Goal: Information Seeking & Learning: Learn about a topic

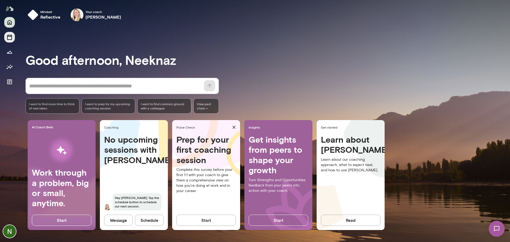
click at [8, 36] on icon "Sessions" at bounding box center [9, 37] width 5 height 5
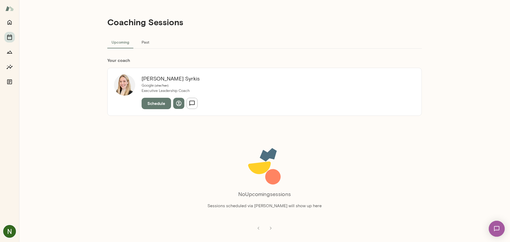
click at [15, 55] on div at bounding box center [9, 129] width 19 height 225
click at [10, 52] on icon "Growth Plan" at bounding box center [9, 52] width 6 height 6
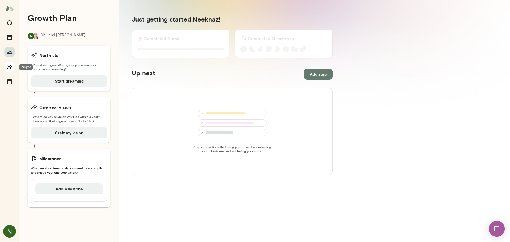
click at [10, 66] on icon "Insights" at bounding box center [9, 67] width 6 height 6
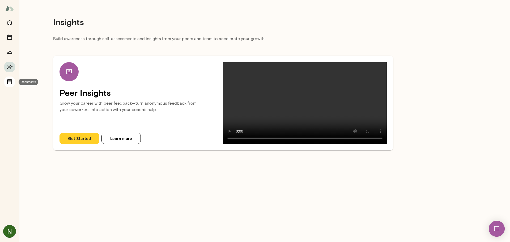
click at [10, 83] on icon "Documents" at bounding box center [9, 81] width 5 height 5
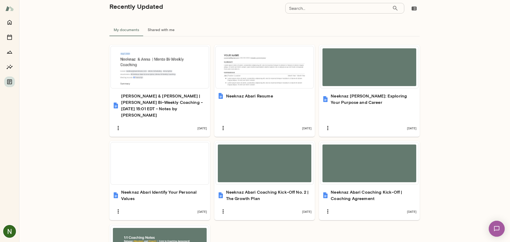
scroll to position [124, 0]
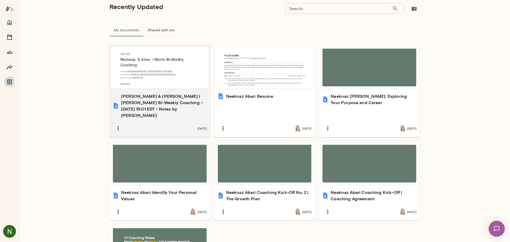
click at [151, 128] on div "[PERSON_NAME] & [PERSON_NAME] | [PERSON_NAME] Bi-Weekly Coaching - [DATE] 15:01…" at bounding box center [159, 113] width 101 height 47
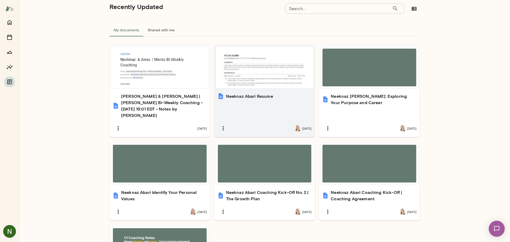
click at [279, 106] on div "[PERSON_NAME] Resume [DATE]" at bounding box center [264, 113] width 101 height 47
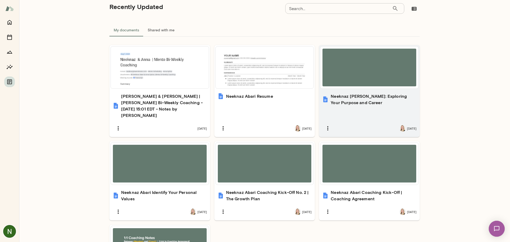
click at [368, 123] on div "[DATE]" at bounding box center [369, 128] width 94 height 11
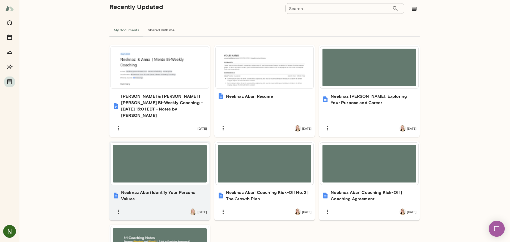
click at [158, 191] on h6 "Neeknaz Abari Identify Your Personal Values" at bounding box center [164, 195] width 86 height 13
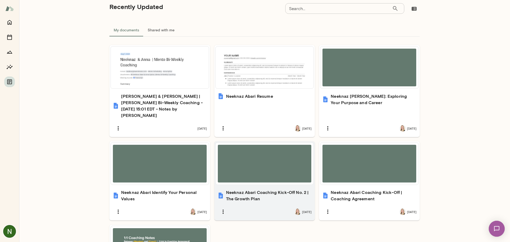
click at [268, 206] on div "[DATE]" at bounding box center [264, 211] width 94 height 11
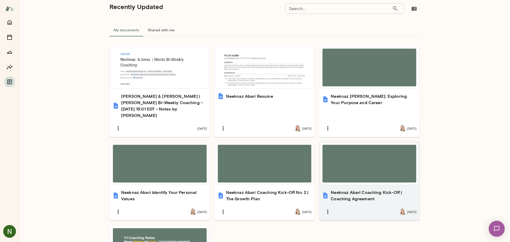
click at [364, 206] on div "[DATE]" at bounding box center [369, 211] width 94 height 11
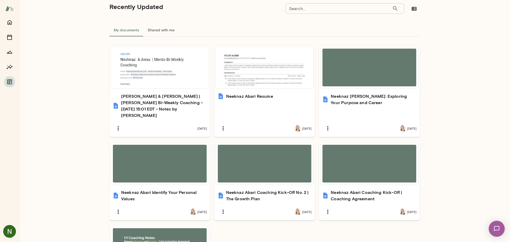
scroll to position [198, 0]
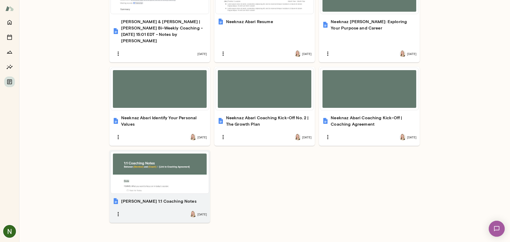
click at [160, 201] on div "[PERSON_NAME] 1:1 Coaching Notes [DATE]" at bounding box center [159, 209] width 101 height 28
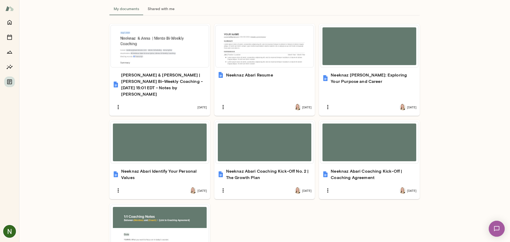
scroll to position [171, 0]
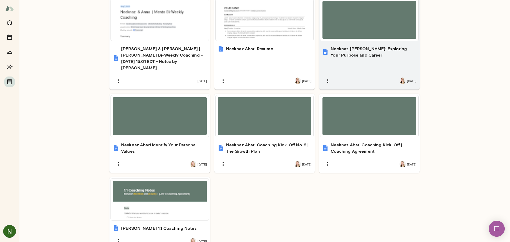
click at [358, 62] on div "[PERSON_NAME]: Exploring Your Purpose and Career [DATE]" at bounding box center [369, 65] width 101 height 47
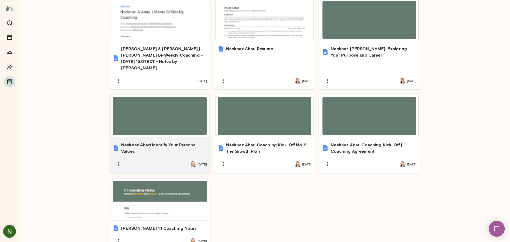
click at [145, 119] on div at bounding box center [160, 116] width 94 height 38
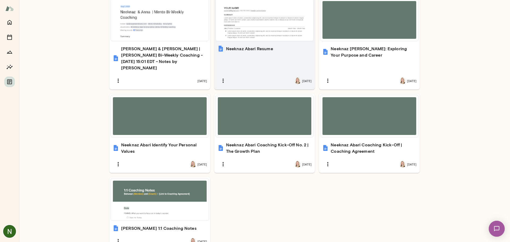
click at [251, 66] on div "[PERSON_NAME] Resume [DATE]" at bounding box center [264, 65] width 101 height 47
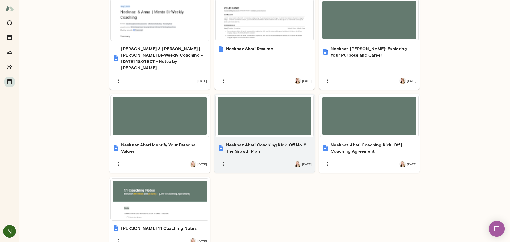
click at [259, 115] on div at bounding box center [265, 116] width 94 height 38
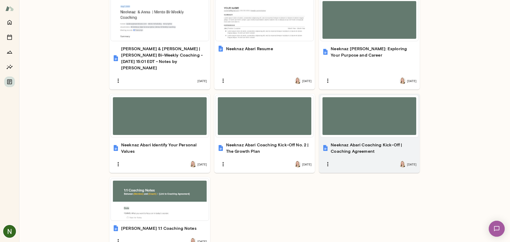
click at [347, 113] on div at bounding box center [369, 116] width 94 height 38
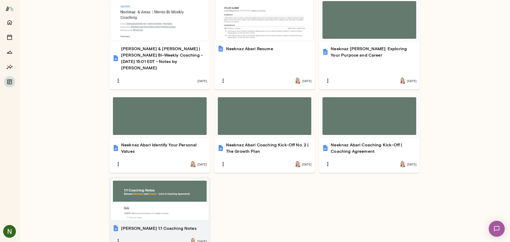
click at [151, 192] on div at bounding box center [160, 200] width 94 height 38
